Goal: Find specific page/section

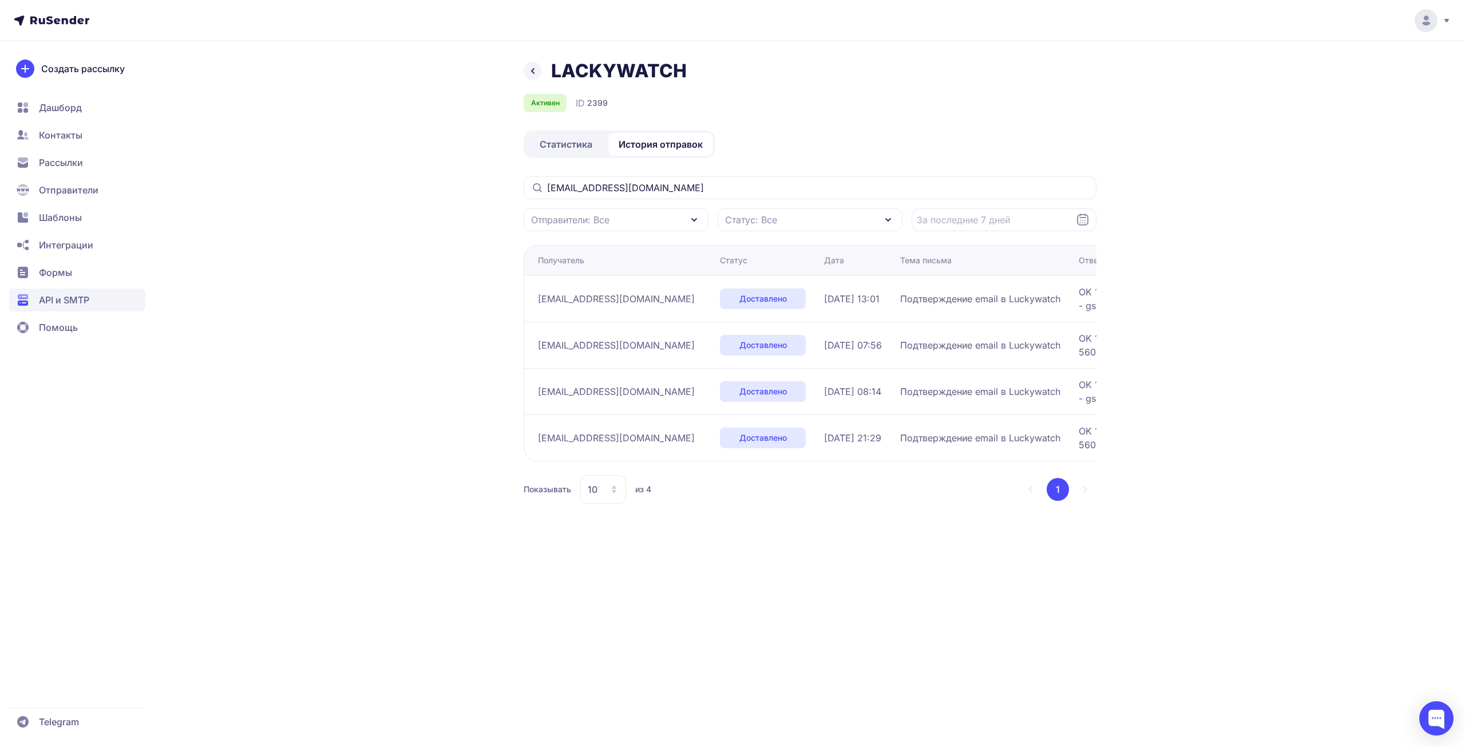
click at [530, 69] on icon at bounding box center [533, 71] width 14 height 14
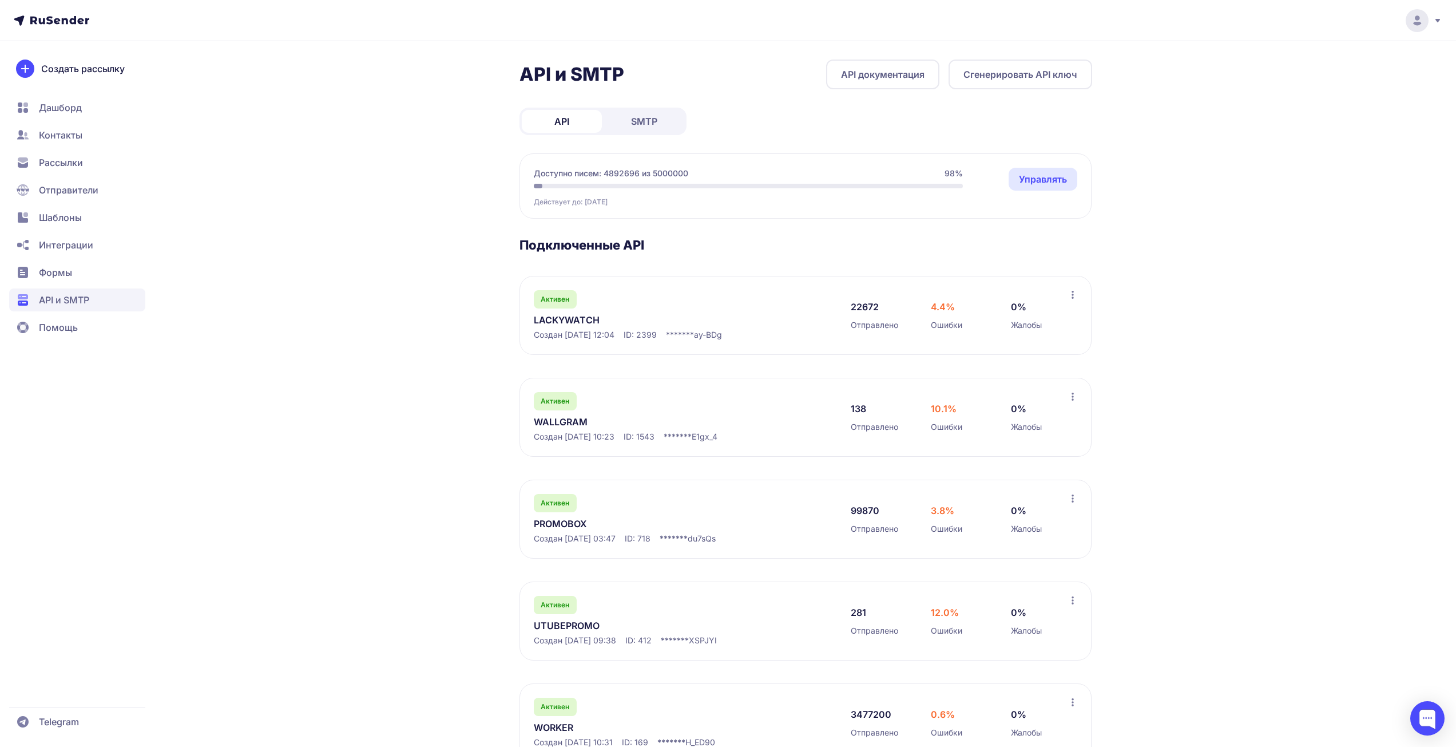
click at [560, 317] on link "LACKYWATCH" at bounding box center [651, 320] width 235 height 14
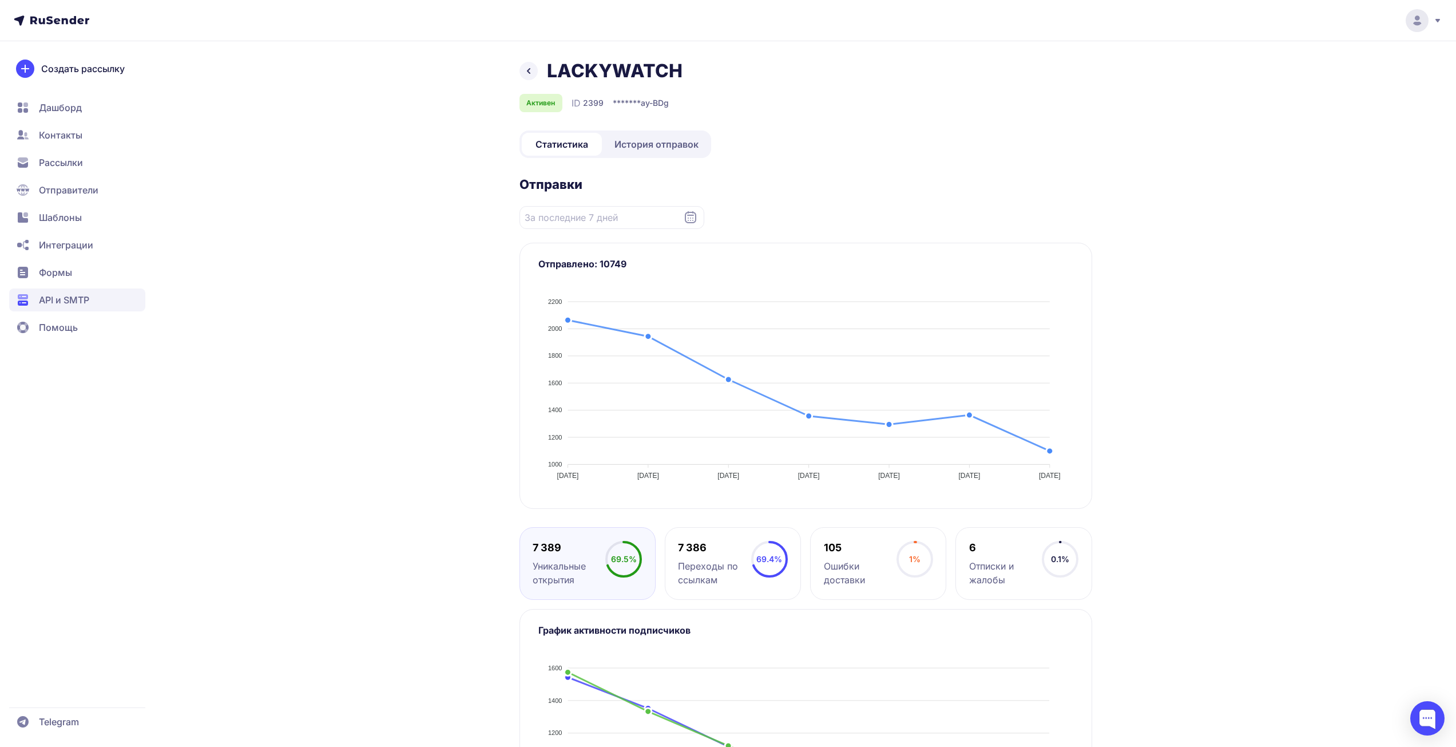
click at [527, 71] on icon at bounding box center [529, 71] width 14 height 14
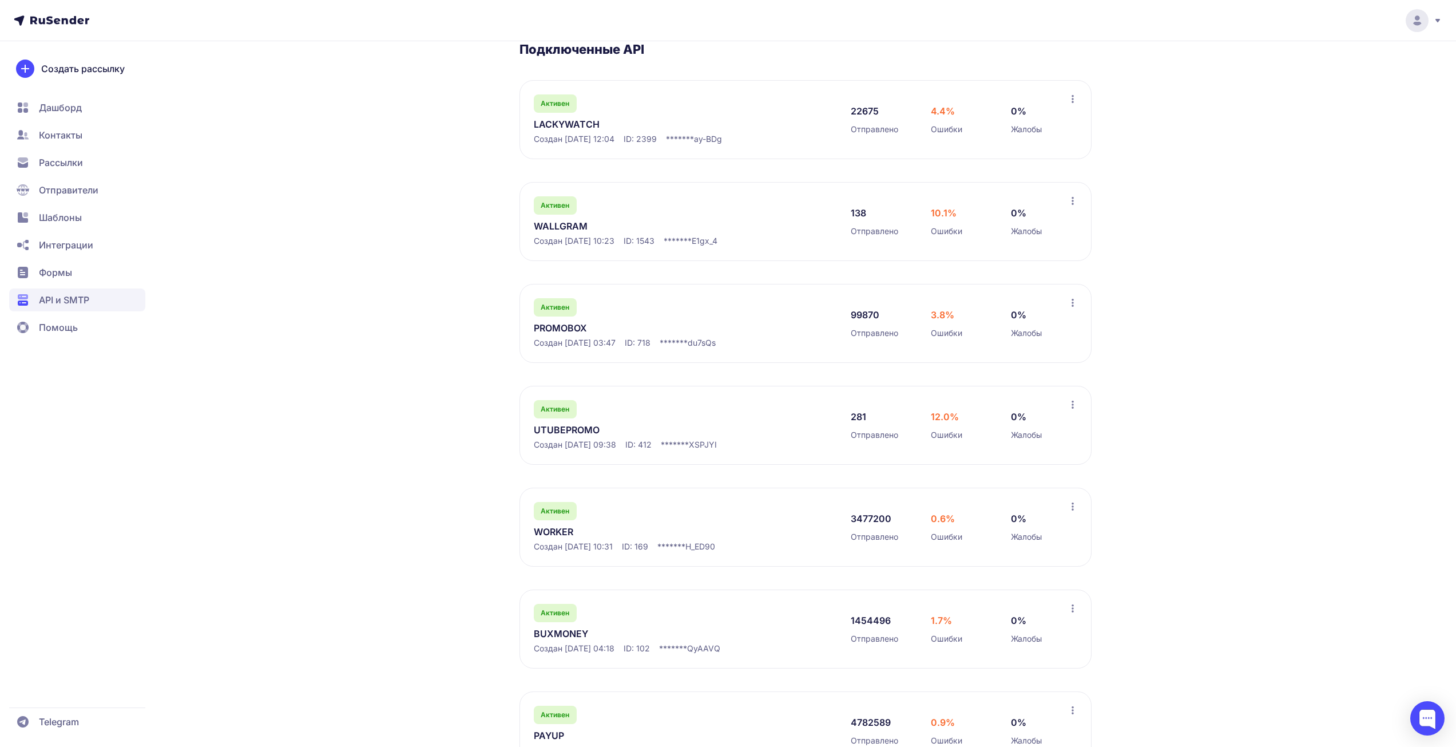
scroll to position [247, 0]
